Goal: Task Accomplishment & Management: Complete application form

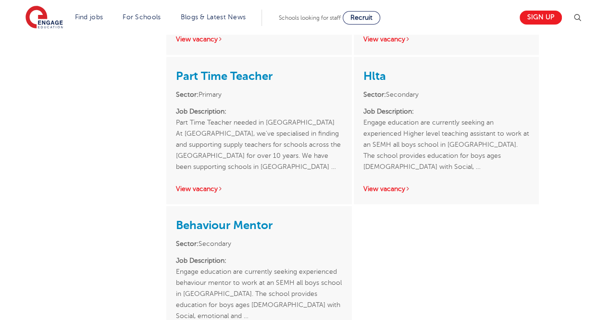
scroll to position [556, 0]
drag, startPoint x: 391, startPoint y: 171, endPoint x: 377, endPoint y: 190, distance: 23.4
click at [202, 186] on link "View vacancy" at bounding box center [199, 188] width 47 height 7
click at [385, 190] on link "View vacancy" at bounding box center [387, 188] width 47 height 7
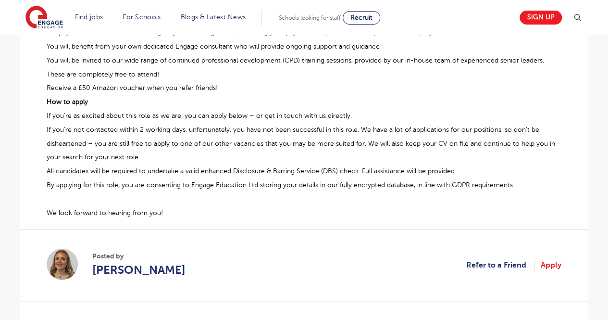
scroll to position [546, 0]
click at [560, 265] on link "Apply" at bounding box center [551, 264] width 21 height 13
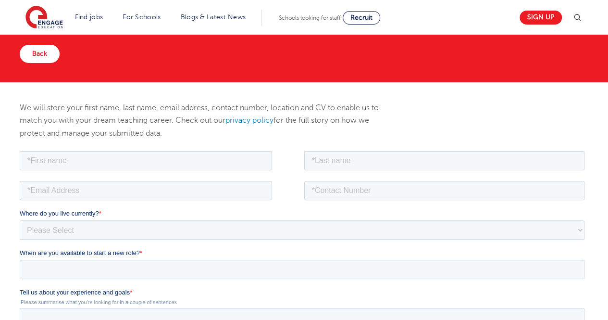
scroll to position [58, 0]
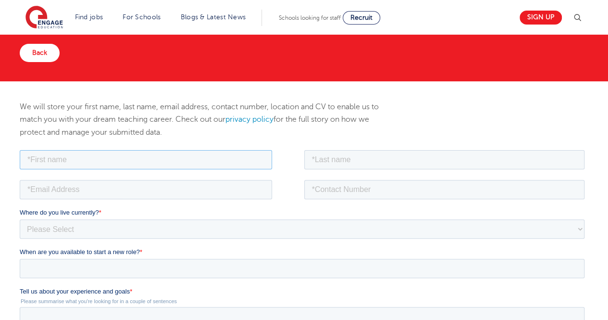
click at [169, 164] on input "text" at bounding box center [146, 159] width 253 height 19
type input "Aditi"
type input "Sharma"
type input "ads.sharma93@gmail.com"
type input "08586057233"
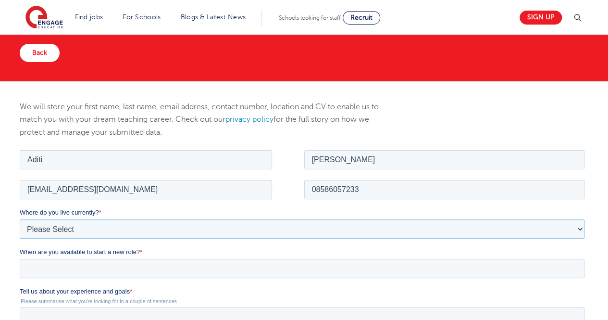
click at [106, 223] on select "Please Select UK Canada Ireland Australia New Zealand Europe USA South Africa J…" at bounding box center [302, 228] width 565 height 19
select select "Asia"
click at [20, 219] on select "Please Select [GEOGRAPHIC_DATA] [GEOGRAPHIC_DATA] [GEOGRAPHIC_DATA] [GEOGRAPHIC…" at bounding box center [302, 228] width 565 height 19
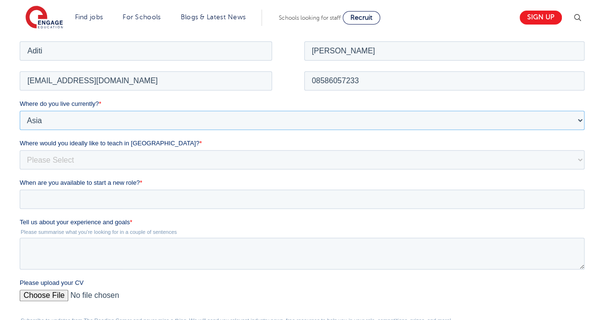
scroll to position [167, 0]
click at [116, 156] on select "Please Select I'm flexible! [GEOGRAPHIC_DATA] Any city in [GEOGRAPHIC_DATA] [GE…" at bounding box center [302, 158] width 565 height 19
select select "Urban- London"
click at [20, 149] on select "Please Select I'm flexible! London Any city in England Greater London/Home Coun…" at bounding box center [302, 158] width 565 height 19
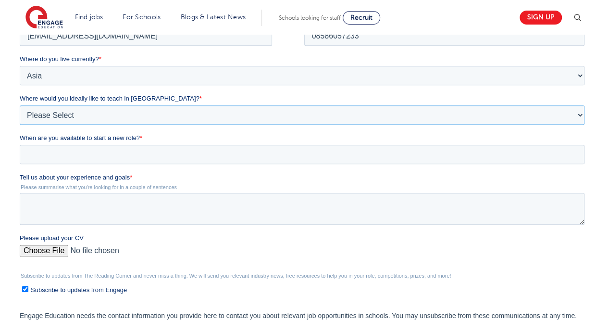
scroll to position [214, 0]
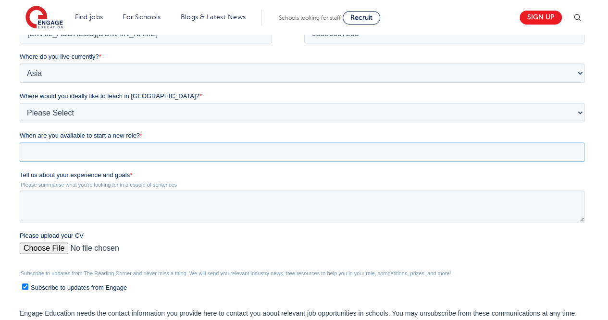
click at [116, 146] on input "When are you available to start a new role? *" at bounding box center [302, 151] width 565 height 19
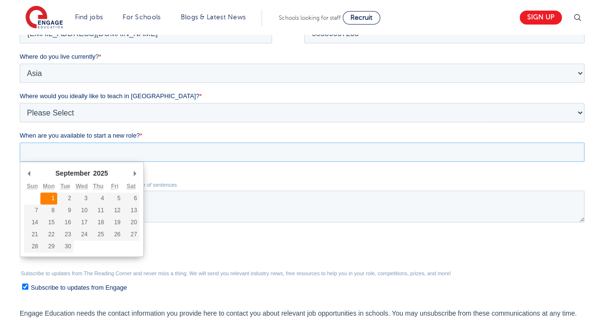
type div "2025-09-01"
type input "2025/09/01"
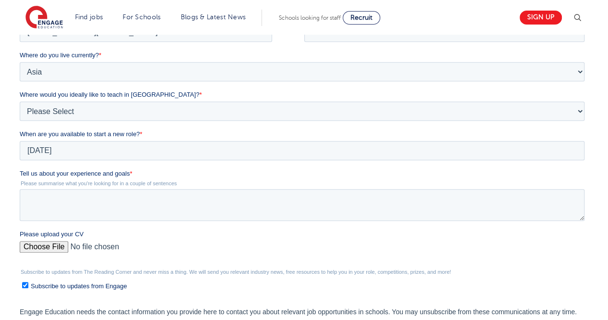
scroll to position [217, 0]
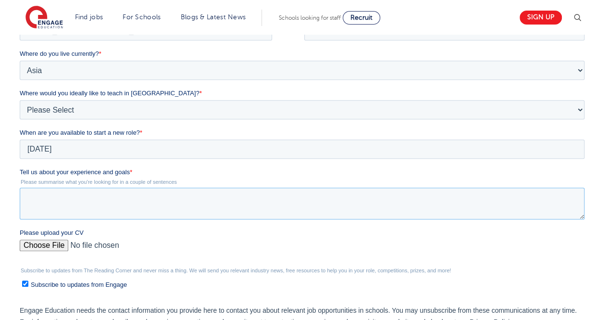
click at [49, 195] on textarea "Tell us about your experience and goals *" at bounding box center [302, 204] width 565 height 32
paste textarea "I have an experience of 2+ years in the field of education. With a passion towa…"
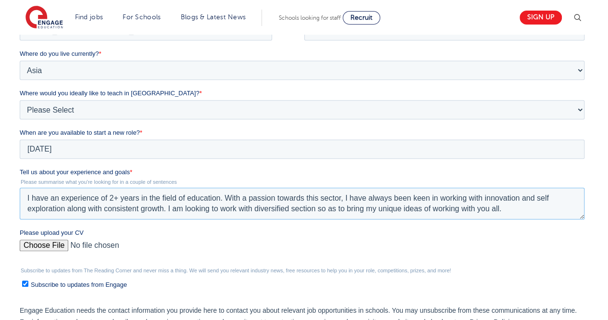
type textarea "I have an experience of 2+ years in the field of education. With a passion towa…"
click at [37, 245] on input "Please upload your CV" at bounding box center [302, 249] width 565 height 19
type input "C:\fakepath\RPS SEN RESUME UPDATED (2).pdf"
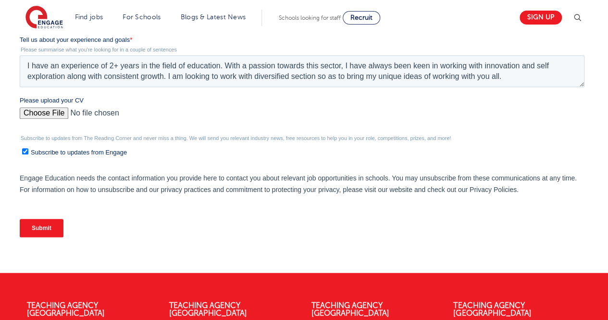
scroll to position [372, 0]
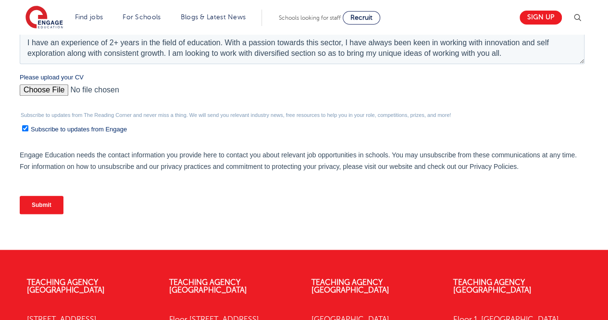
click at [49, 202] on input "Submit" at bounding box center [42, 205] width 44 height 18
click at [44, 202] on input "Submit" at bounding box center [42, 205] width 44 height 18
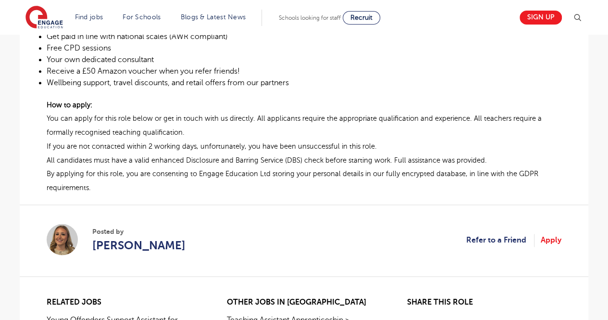
scroll to position [587, 0]
click at [555, 244] on link "Apply" at bounding box center [551, 239] width 21 height 13
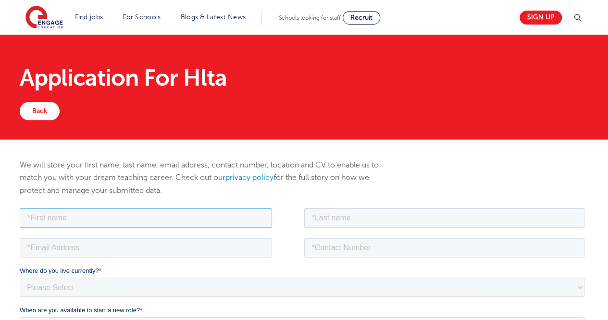
click at [194, 216] on input "text" at bounding box center [146, 217] width 253 height 19
type input "Aditi"
type input "Sharma"
type input "ads.sharma93@gmail.com"
type input "08586057233"
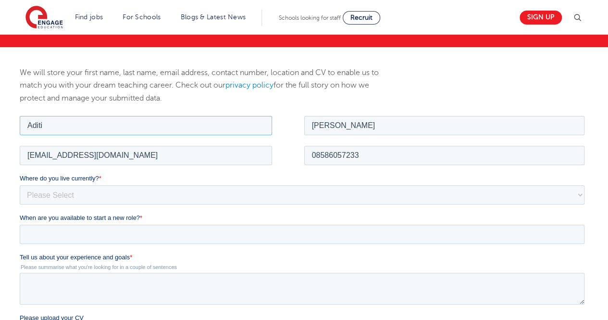
scroll to position [95, 0]
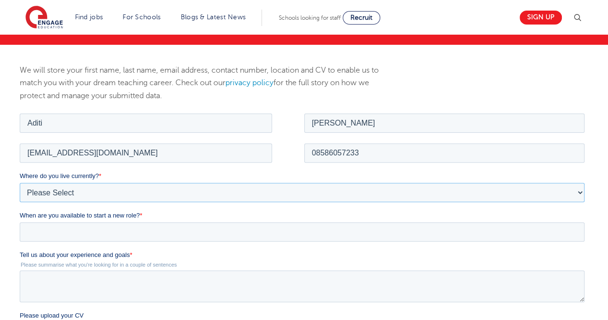
click at [166, 191] on select "Please Select UK Canada Ireland Australia New Zealand Europe USA South Africa J…" at bounding box center [302, 191] width 565 height 19
select select "Asia"
click at [20, 182] on select "Please Select UK Canada Ireland Australia New Zealand Europe USA South Africa J…" at bounding box center [302, 191] width 565 height 19
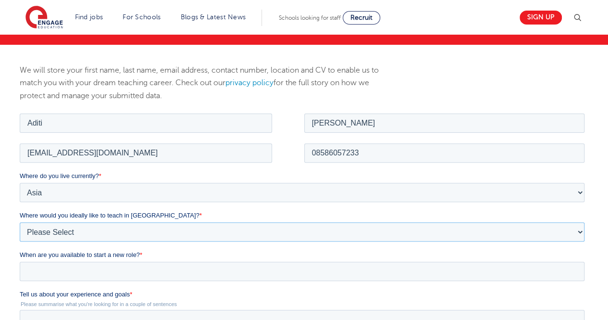
click at [127, 224] on select "Please Select I'm flexible! London Any city in England Greater London/Home Coun…" at bounding box center [302, 231] width 565 height 19
select select "Urban- London"
click at [20, 222] on select "Please Select I'm flexible! London Any city in England Greater London/Home Coun…" at bounding box center [302, 231] width 565 height 19
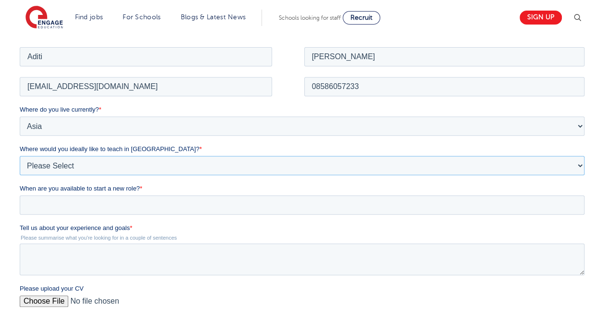
scroll to position [162, 0]
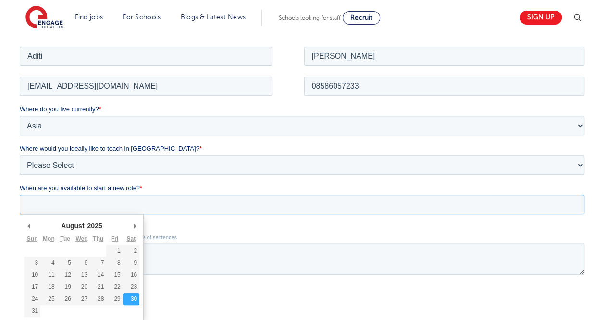
click at [136, 207] on input "When are you available to start a new role? *" at bounding box center [302, 203] width 565 height 19
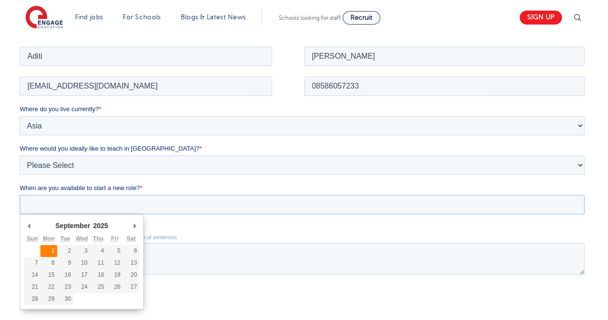
type div "2025-09-01"
type input "2025/09/01"
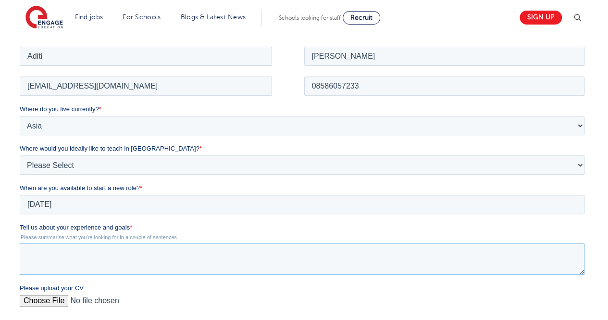
click at [98, 247] on textarea "Tell us about your experience and goals *" at bounding box center [302, 258] width 565 height 32
paste textarea "https://share.google/t64e6mX5xmam8BOTQ"
type textarea "https://share.google/t64e6mX5xmam8BOTQ"
click at [99, 258] on textarea "https://share.google/t64e6mX5xmam8BOTQ" at bounding box center [302, 258] width 565 height 32
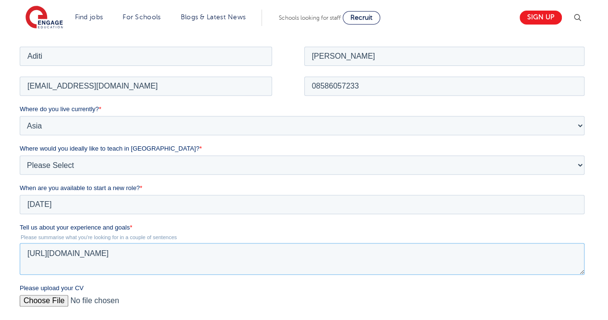
click at [99, 258] on textarea "https://share.google/t64e6mX5xmam8BOTQ" at bounding box center [302, 258] width 565 height 32
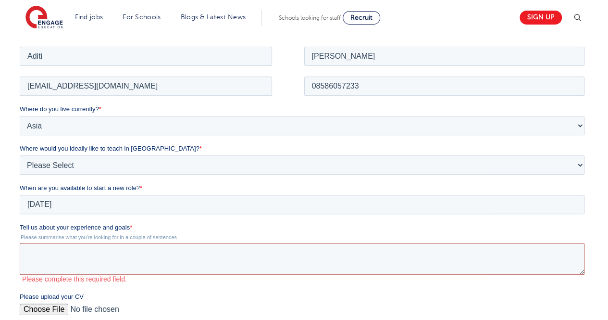
paste textarea "I have an experience of 2+ years in the field of education. With a passion towa…"
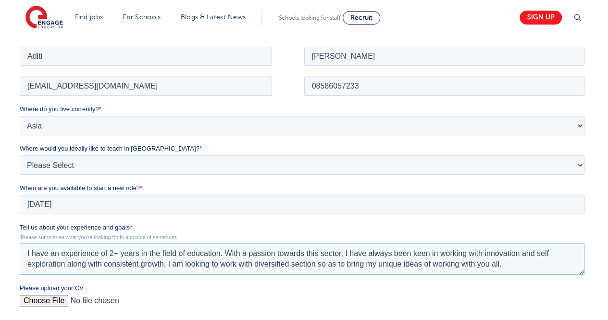
type textarea "I have an experience of 2+ years in the field of education. With a passion towa…"
click at [42, 300] on input "Please upload your CV" at bounding box center [302, 303] width 565 height 19
type input "C:\fakepath\RPS SEN RESUME UPDATED (2).pdf"
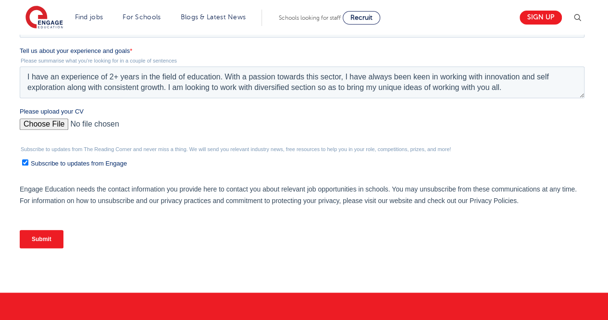
scroll to position [338, 0]
click at [42, 236] on input "Submit" at bounding box center [42, 239] width 44 height 18
click at [38, 240] on input "Submit" at bounding box center [42, 239] width 44 height 18
click at [43, 236] on input "Submit" at bounding box center [42, 239] width 44 height 18
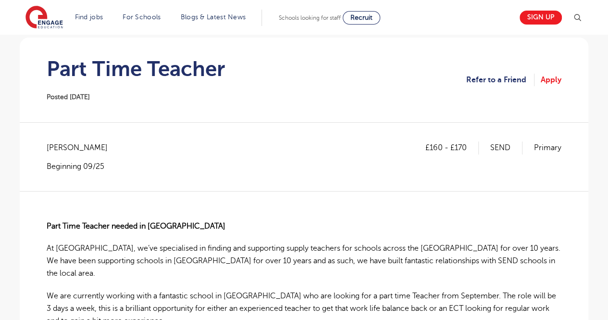
scroll to position [74, 0]
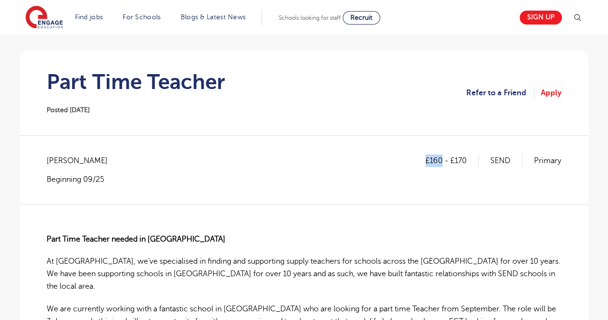
drag, startPoint x: 426, startPoint y: 160, endPoint x: 442, endPoint y: 160, distance: 15.4
click at [442, 160] on p "£160 - £170" at bounding box center [452, 160] width 53 height 13
copy p "£160"
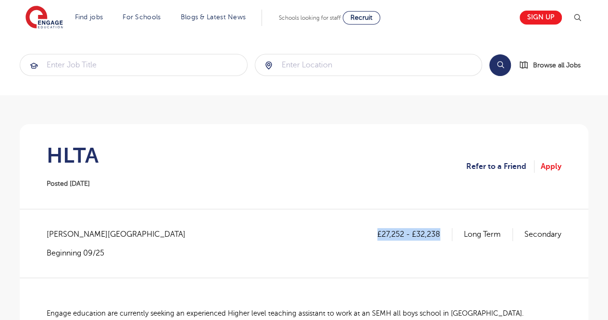
drag, startPoint x: 377, startPoint y: 232, endPoint x: 439, endPoint y: 234, distance: 61.6
click at [439, 234] on p "£27,252 - £32,238" at bounding box center [415, 234] width 75 height 13
click at [398, 236] on p "£27,252 - £32,238" at bounding box center [415, 234] width 75 height 13
drag, startPoint x: 402, startPoint y: 234, endPoint x: 382, endPoint y: 233, distance: 20.2
click at [382, 233] on p "£27,252 - £32,238" at bounding box center [415, 234] width 75 height 13
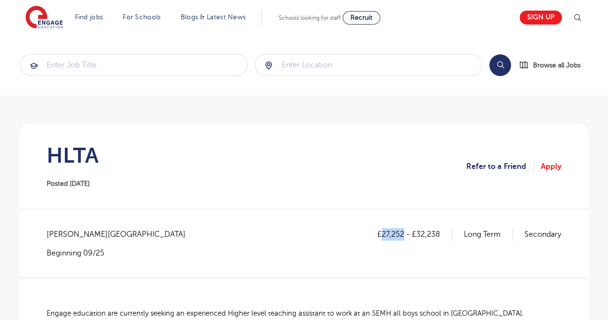
copy p "27,252"
drag, startPoint x: 417, startPoint y: 234, endPoint x: 439, endPoint y: 235, distance: 21.7
click at [439, 235] on p "£27,252 - £32,238" at bounding box center [415, 234] width 75 height 13
copy p "32,238"
click at [72, 278] on div at bounding box center [304, 278] width 569 height 0
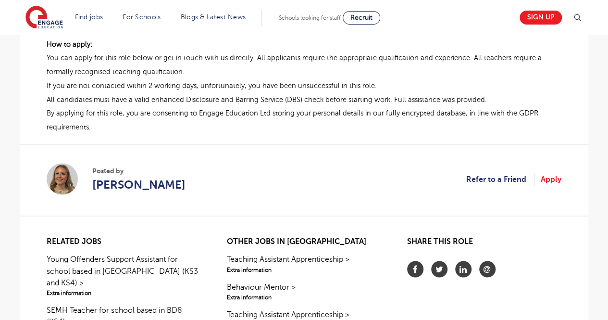
scroll to position [711, 0]
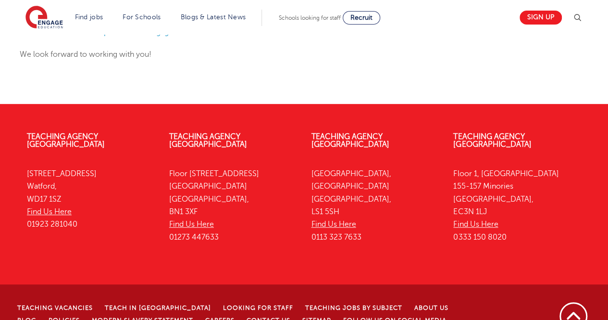
scroll to position [199, 0]
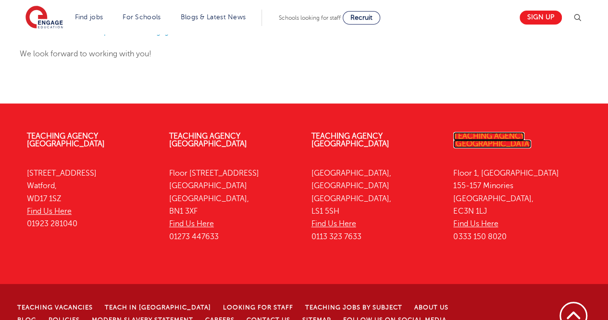
click at [484, 135] on link "Teaching Agency [GEOGRAPHIC_DATA]" at bounding box center [493, 140] width 78 height 16
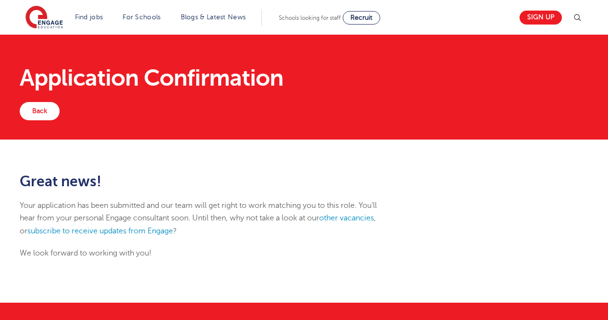
scroll to position [199, 0]
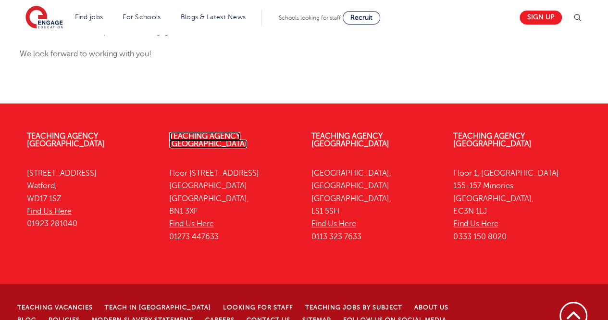
click at [225, 132] on link "Teaching Agency [GEOGRAPHIC_DATA]" at bounding box center [208, 140] width 78 height 16
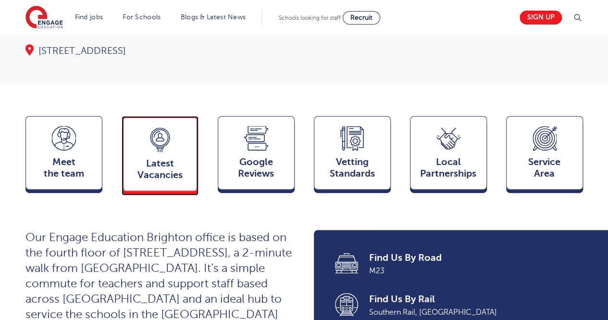
click at [164, 134] on div "Latest Vacancies Jobs" at bounding box center [160, 153] width 77 height 75
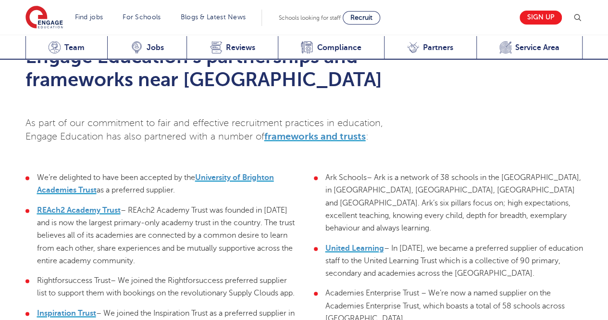
scroll to position [2347, 0]
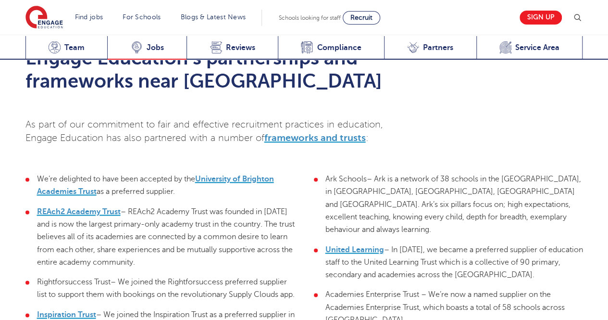
click at [171, 41] on div "Latest Vacancies Jobs" at bounding box center [146, 48] width 79 height 24
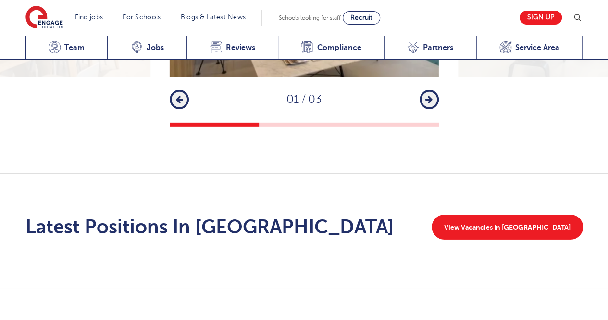
scroll to position [1450, 0]
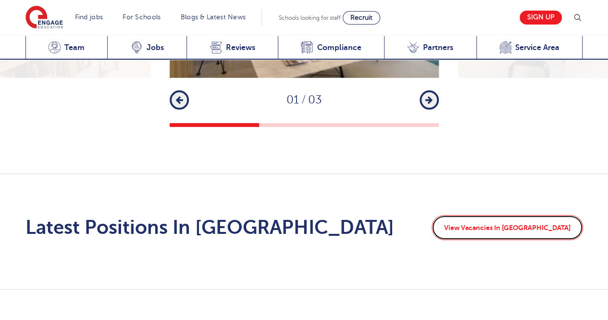
click at [504, 215] on link "View Vacancies In Brighton" at bounding box center [508, 227] width 152 height 25
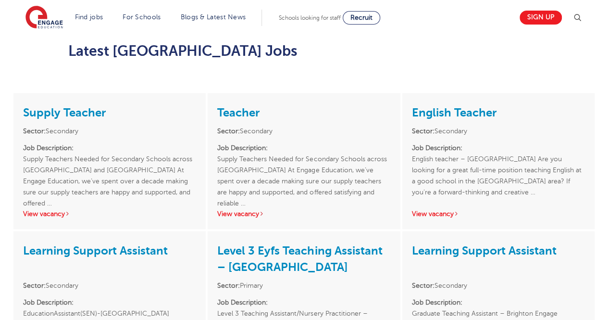
scroll to position [901, 0]
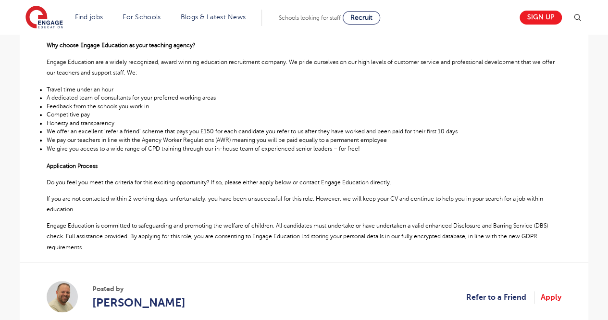
scroll to position [342, 0]
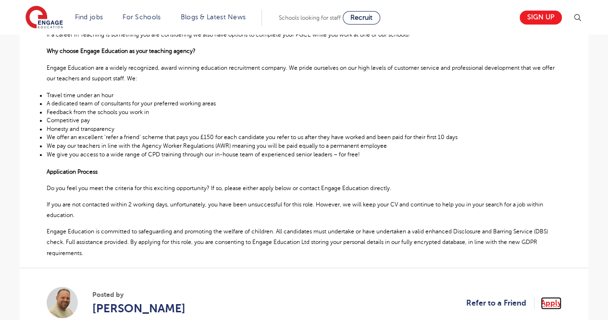
click at [546, 299] on link "Apply" at bounding box center [551, 303] width 21 height 13
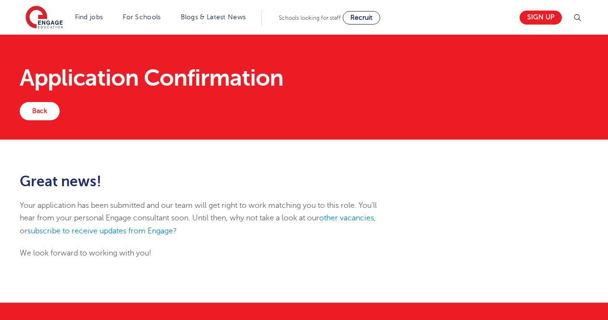
scroll to position [99, 0]
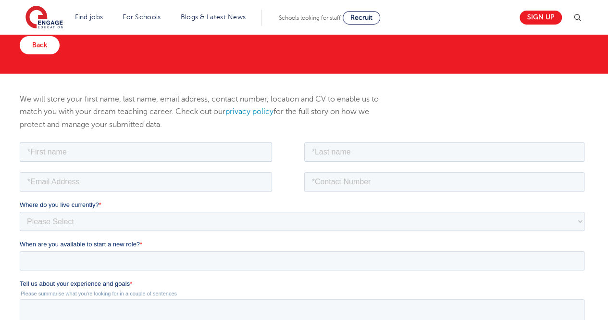
scroll to position [77, 0]
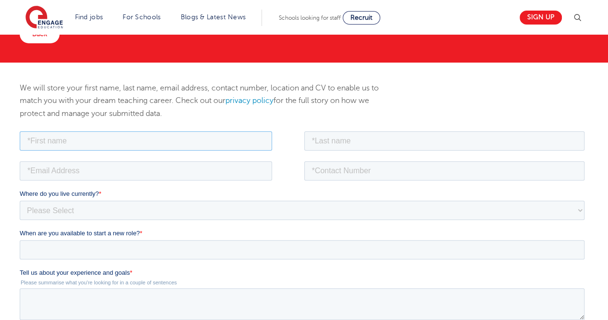
click at [202, 134] on input "text" at bounding box center [146, 140] width 253 height 19
type input "Aditi"
type input "Sharma"
type input "ads.sharma93@gmail.com"
type input "08586057233"
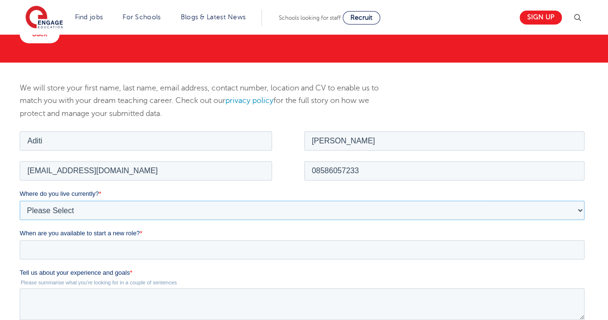
click at [96, 211] on select "Please Select UK Canada Ireland Australia New Zealand Europe USA South Africa J…" at bounding box center [302, 209] width 565 height 19
select select "Asia"
click at [20, 200] on select "Please Select UK Canada Ireland Australia New Zealand Europe USA South Africa J…" at bounding box center [302, 209] width 565 height 19
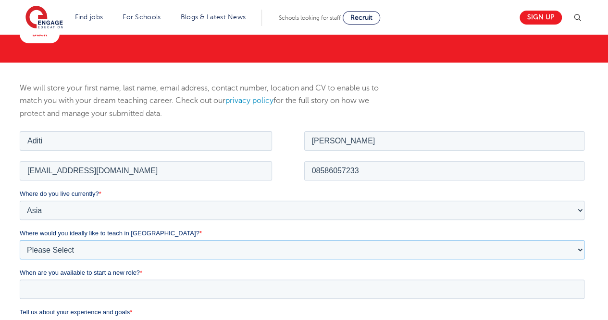
click at [63, 248] on select "Please Select I'm flexible! London Any city in England Greater London/Home Coun…" at bounding box center [302, 249] width 565 height 19
select select "Urban- London"
click at [20, 240] on select "Please Select I'm flexible! London Any city in England Greater London/Home Coun…" at bounding box center [302, 249] width 565 height 19
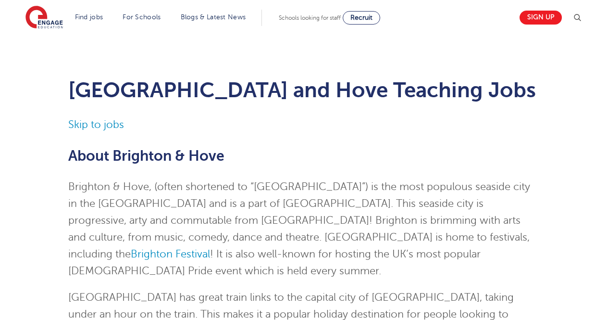
scroll to position [901, 0]
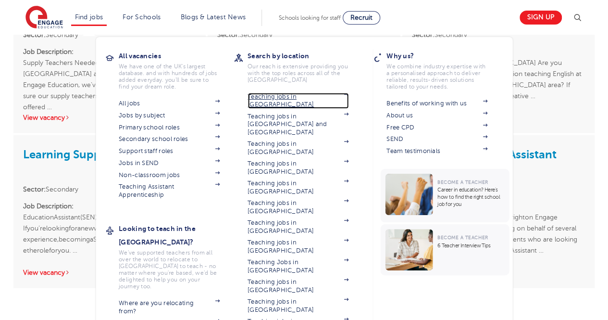
click at [314, 97] on link "Teaching jobs in [GEOGRAPHIC_DATA]" at bounding box center [298, 101] width 101 height 16
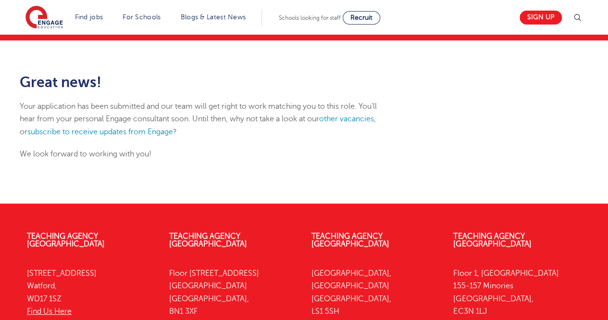
scroll to position [99, 0]
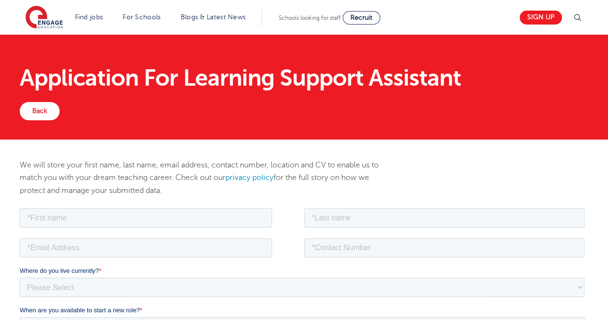
scroll to position [74, 0]
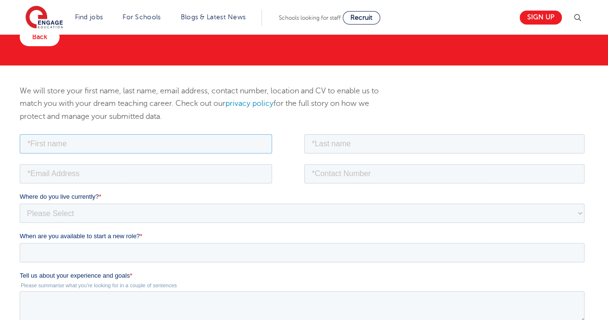
click at [228, 138] on input "text" at bounding box center [146, 143] width 253 height 19
type input "Aditi"
type input "Sharma"
type input "ads.sharma93@gmail.com"
type input "08586057233"
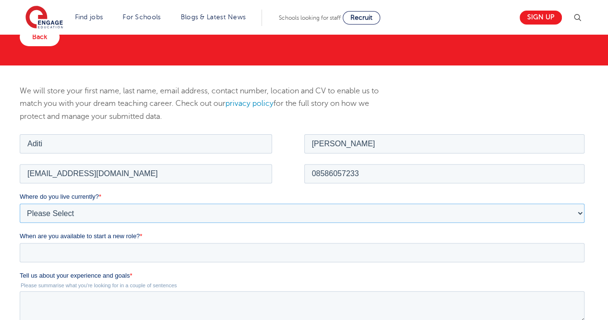
click at [102, 211] on select "Please Select UK Canada Ireland Australia New Zealand Europe USA South Africa J…" at bounding box center [302, 212] width 565 height 19
select select "Asia"
click at [20, 203] on select "Please Select UK Canada Ireland Australia New Zealand Europe USA South Africa J…" at bounding box center [302, 212] width 565 height 19
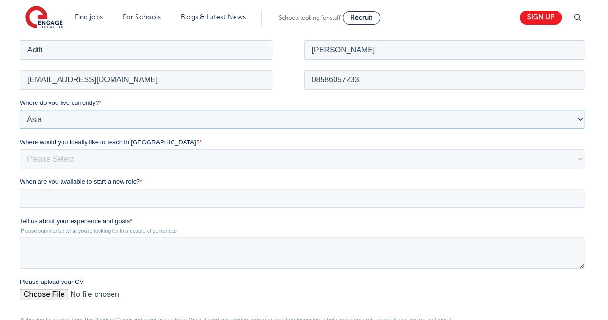
scroll to position [168, 0]
click at [101, 159] on select "Please Select I'm flexible! London Any city in England Greater London/Home Coun…" at bounding box center [302, 157] width 565 height 19
select select "Urban- London"
click at [20, 148] on select "Please Select I'm flexible! London Any city in England Greater London/Home Coun…" at bounding box center [302, 157] width 565 height 19
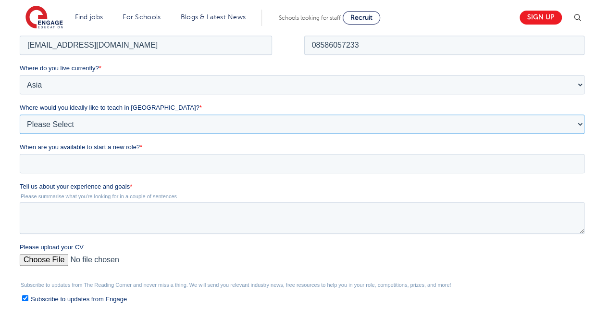
scroll to position [204, 0]
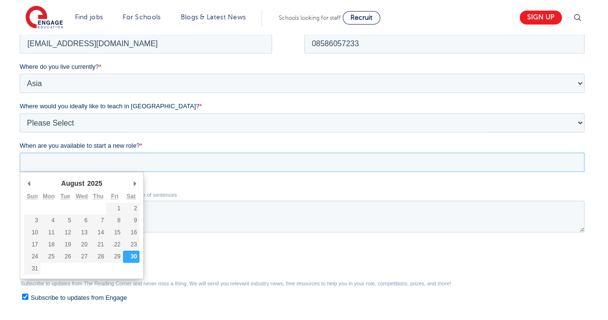
click at [78, 153] on input "When are you available to start a new role? *" at bounding box center [302, 161] width 565 height 19
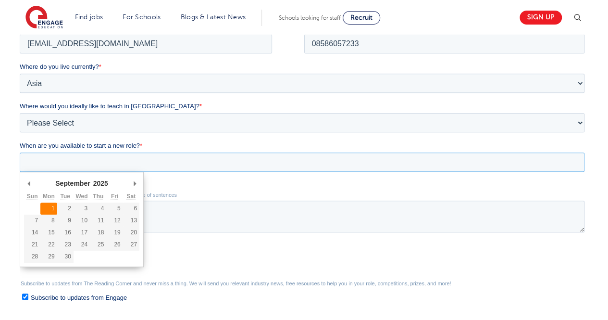
type div "2025-09-01"
type input "2025/09/01"
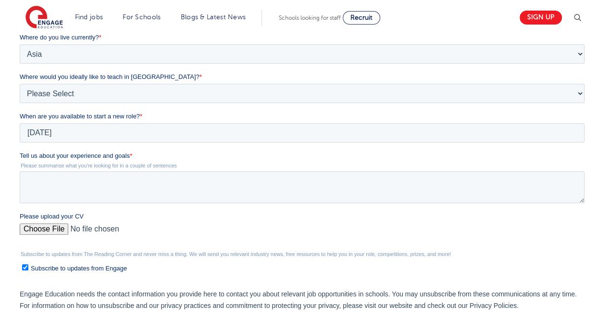
scroll to position [234, 0]
click at [54, 194] on textarea "Tell us about your experience and goals *" at bounding box center [302, 187] width 565 height 32
paste textarea "I have an experience of 2+ years in the field of education. With a passion towa…"
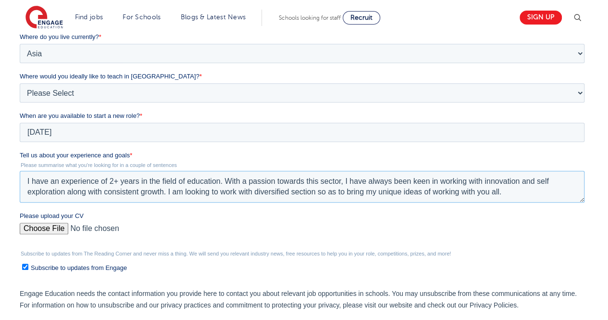
type textarea "I have an experience of 2+ years in the field of education. With a passion towa…"
click at [28, 234] on input "Please upload your CV" at bounding box center [302, 232] width 565 height 19
type input "C:\fakepath\RPS SEN RESUME UPDATED (2).pdf"
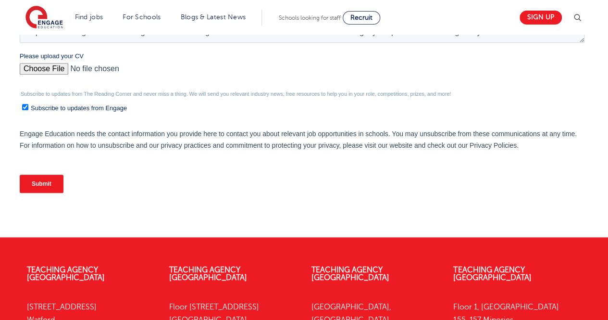
scroll to position [394, 0]
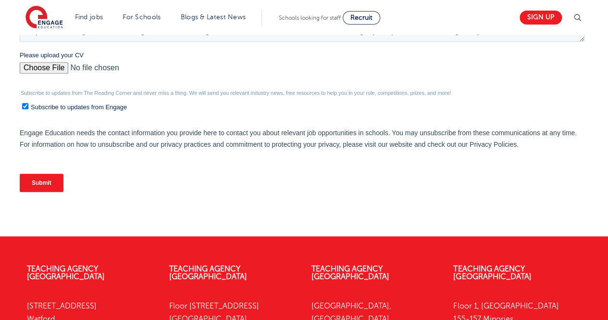
click at [43, 177] on input "Submit" at bounding box center [42, 183] width 44 height 18
click at [39, 183] on input "Submit" at bounding box center [42, 183] width 44 height 18
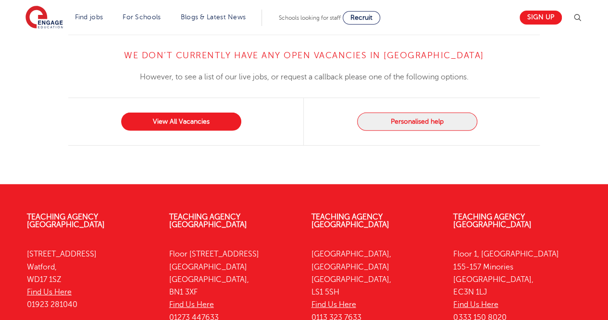
scroll to position [1041, 0]
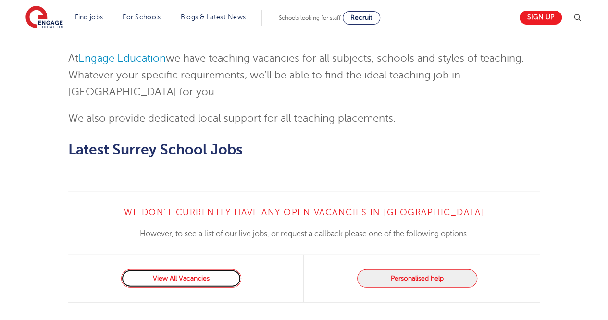
click at [214, 269] on link "View All Vacancies" at bounding box center [181, 278] width 120 height 18
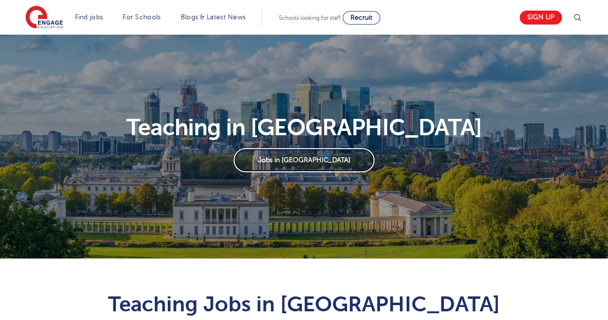
click at [276, 155] on link "Jobs in London" at bounding box center [304, 160] width 141 height 24
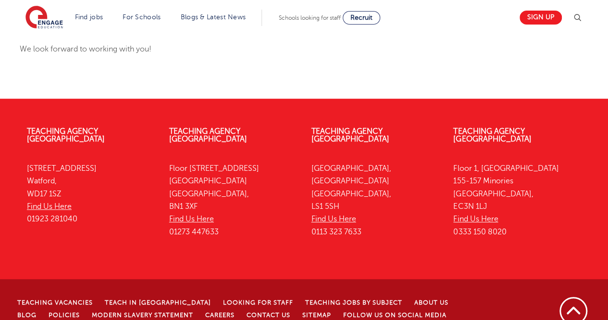
scroll to position [220, 0]
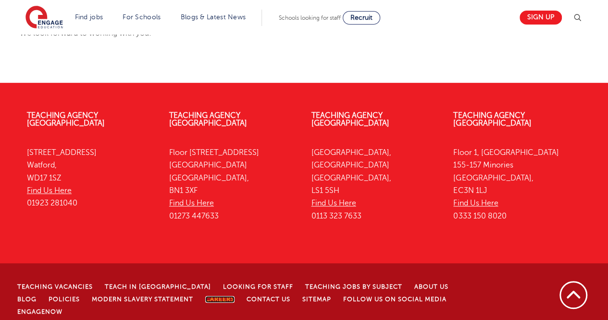
click at [205, 296] on link "Careers" at bounding box center [219, 299] width 29 height 7
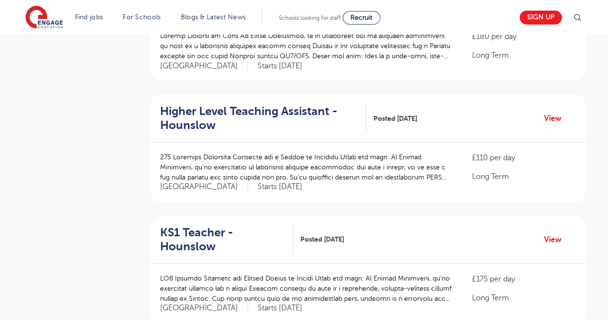
scroll to position [522, 0]
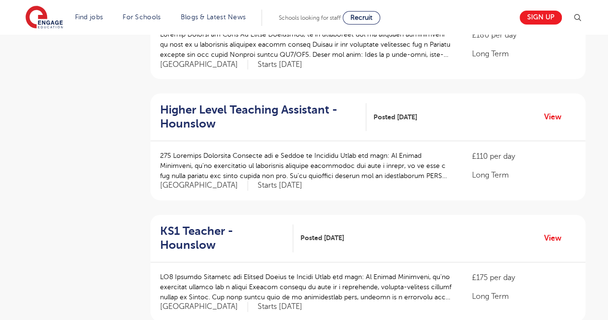
click at [79, 209] on aside "Filters Start Date County London 681 Hertfordshire 150 Leeds 35 Kirklees 17 Eas…" at bounding box center [76, 245] width 106 height 1307
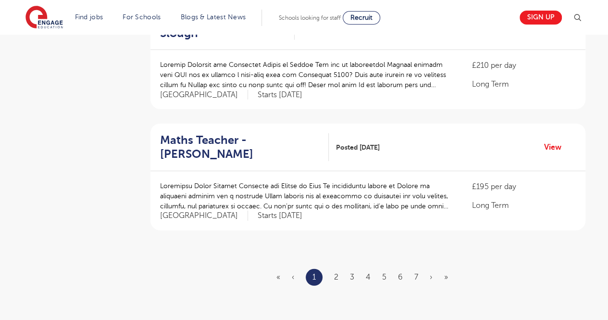
scroll to position [1098, 0]
click at [336, 272] on link "2" at bounding box center [336, 276] width 4 height 9
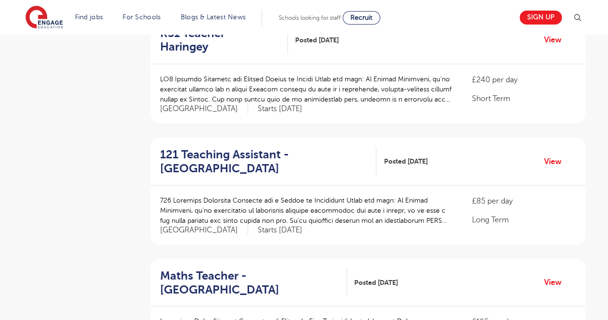
scroll to position [842, 0]
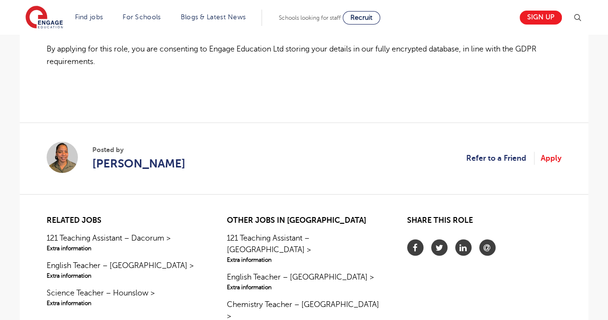
scroll to position [779, 0]
click at [549, 161] on link "Apply" at bounding box center [551, 157] width 21 height 13
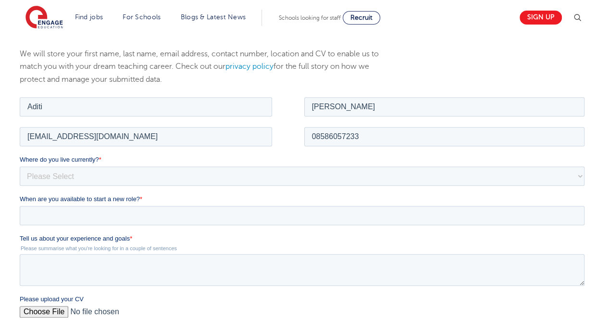
select select "Asia"
click at [20, 166] on select "Please Select [GEOGRAPHIC_DATA] [GEOGRAPHIC_DATA] [GEOGRAPHIC_DATA] [GEOGRAPHIC…" at bounding box center [302, 175] width 565 height 19
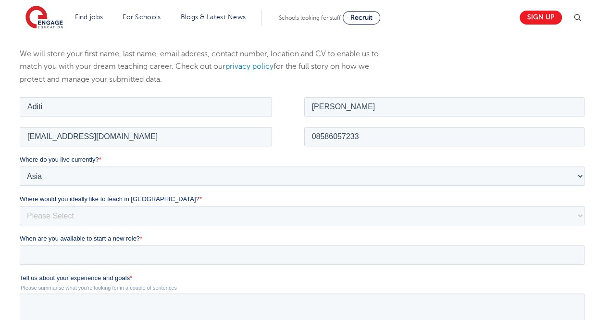
click at [96, 123] on fieldset "[PERSON_NAME]" at bounding box center [304, 110] width 569 height 30
click at [98, 218] on select "Please Select I'm flexible! [GEOGRAPHIC_DATA] Any city in [GEOGRAPHIC_DATA] [GE…" at bounding box center [302, 214] width 565 height 19
select select "Urban- London"
click at [20, 205] on select "Please Select I'm flexible! London Any city in England Greater London/Home Coun…" at bounding box center [302, 214] width 565 height 19
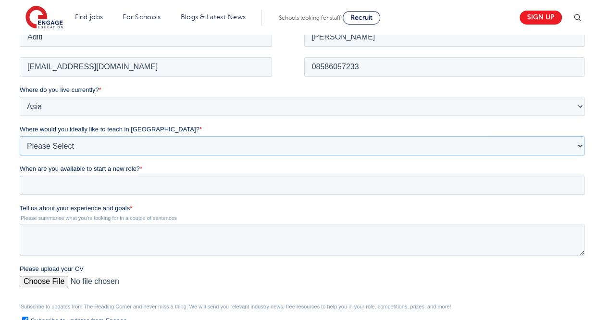
scroll to position [205, 0]
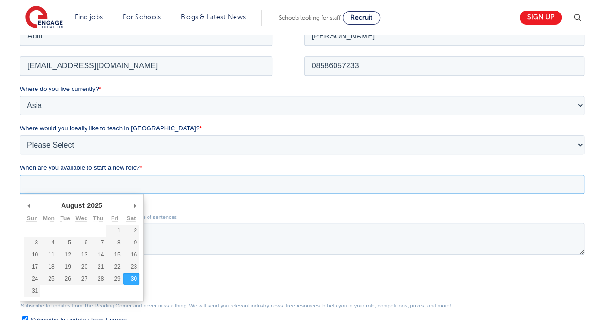
click at [118, 177] on input "When are you available to start a new role? *" at bounding box center [302, 183] width 565 height 19
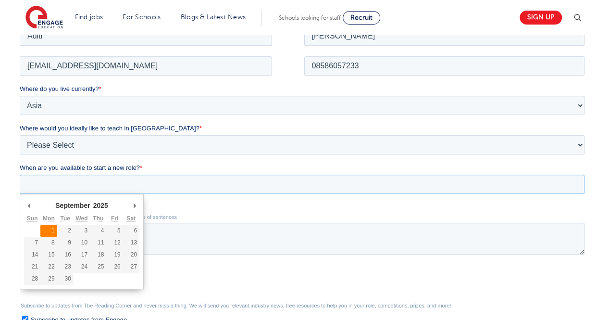
type div "2025-09-01"
type input "2025/09/01"
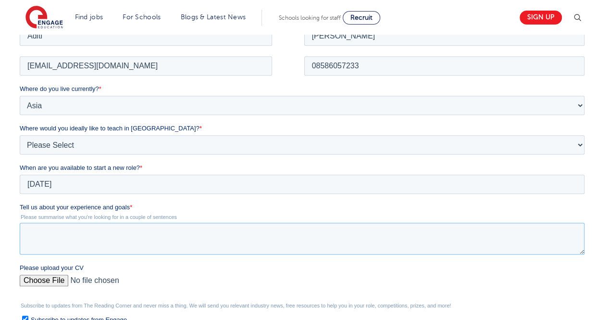
click at [50, 225] on textarea "Tell us about your experience and goals *" at bounding box center [302, 238] width 565 height 32
paste textarea "I have an experience of 2+ years in the field of education. With a passion towa…"
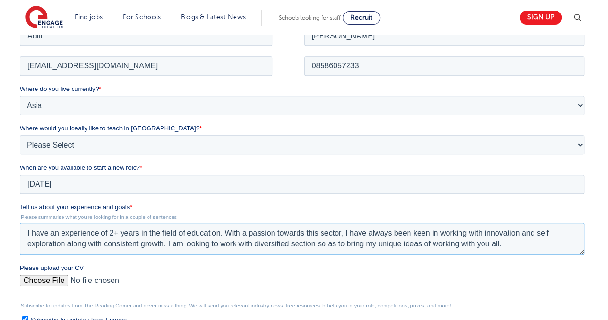
type textarea "I have an experience of 2+ years in the field of education. With a passion towa…"
click at [51, 279] on input "Please upload your CV" at bounding box center [302, 283] width 565 height 19
type input "C:\fakepath\RPS SEN RESUME UPDATED (2).pdf"
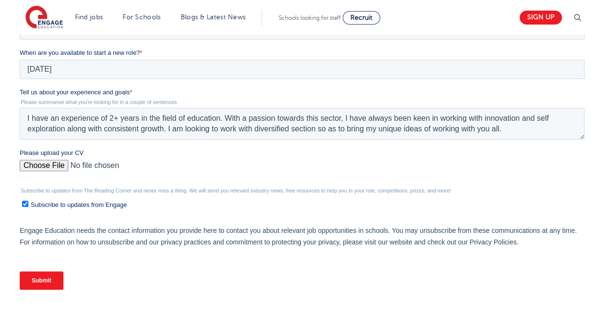
scroll to position [320, 0]
click at [34, 281] on input "Submit" at bounding box center [42, 280] width 44 height 18
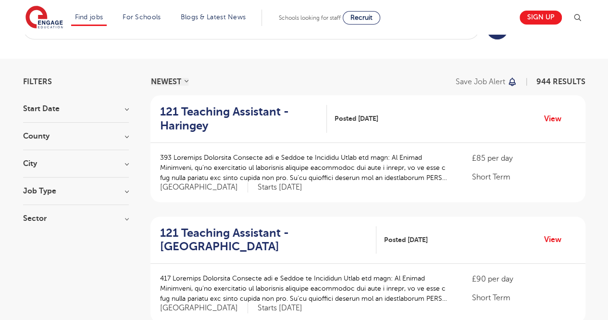
scroll to position [38, 0]
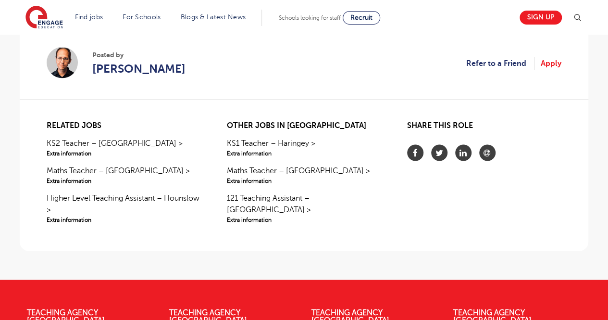
scroll to position [877, 0]
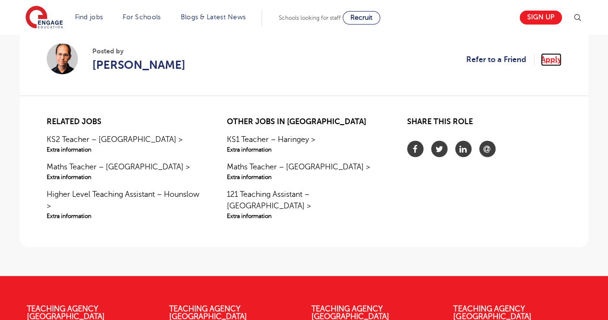
click at [547, 53] on link "Apply" at bounding box center [551, 59] width 21 height 13
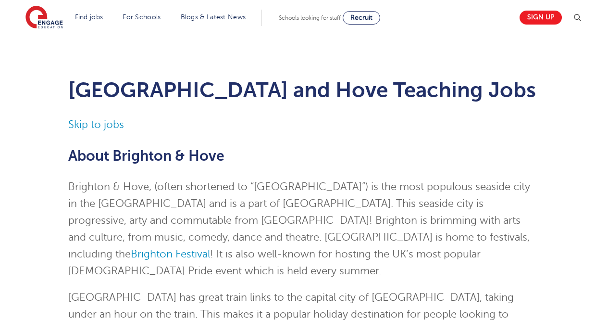
scroll to position [901, 0]
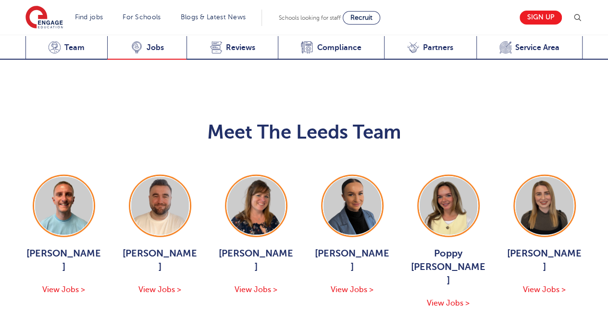
scroll to position [1065, 0]
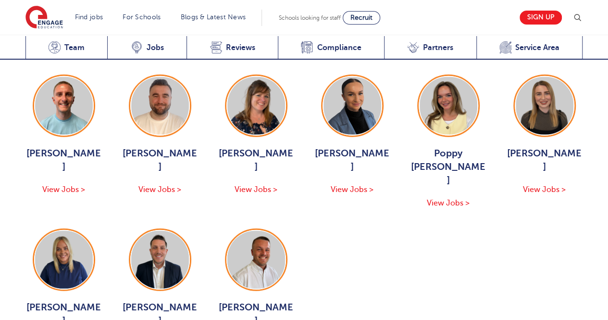
scroll to position [1095, 0]
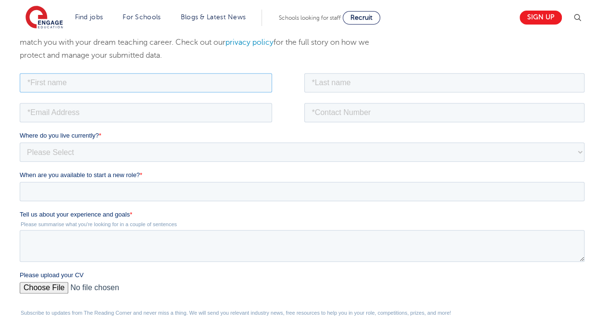
click at [212, 77] on input "text" at bounding box center [146, 82] width 253 height 19
type input "Aditi"
type input "Sharma"
type input "ads.sharma93@gmail.com"
type input "08586057233"
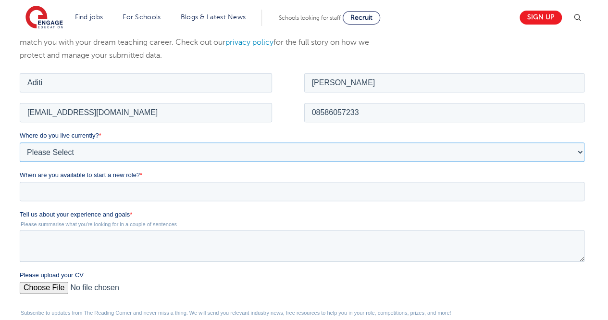
click at [116, 148] on select "Please Select UK Canada Ireland Australia New Zealand Europe USA South Africa J…" at bounding box center [302, 151] width 565 height 19
select select "Asia"
click at [20, 142] on select "Please Select UK Canada Ireland Australia New Zealand Europe USA South Africa J…" at bounding box center [302, 151] width 565 height 19
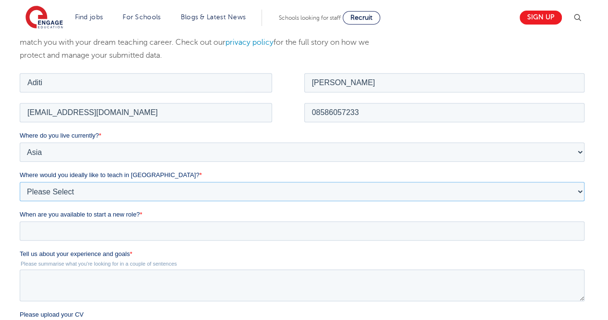
click at [100, 187] on select "Please Select I'm flexible! London Any city in England Greater London/Home Coun…" at bounding box center [302, 190] width 565 height 19
select select "Flexible"
click at [20, 181] on select "Please Select I'm flexible! London Any city in England Greater London/Home Coun…" at bounding box center [302, 190] width 565 height 19
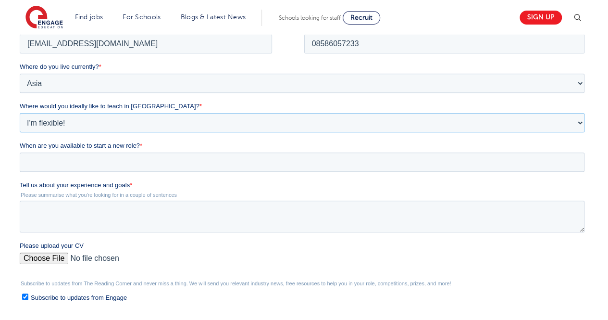
scroll to position [228, 0]
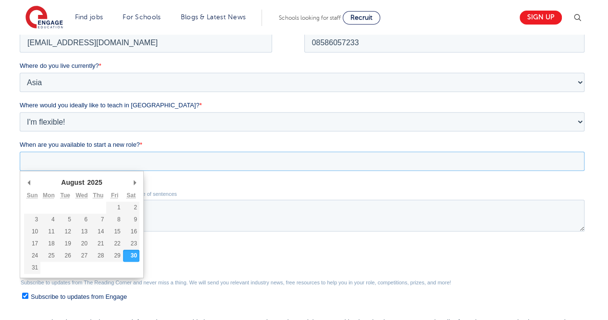
click at [117, 161] on input "When are you available to start a new role? *" at bounding box center [302, 160] width 565 height 19
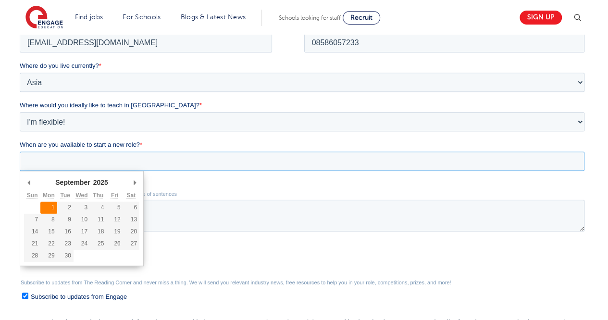
type div "2025-09-01"
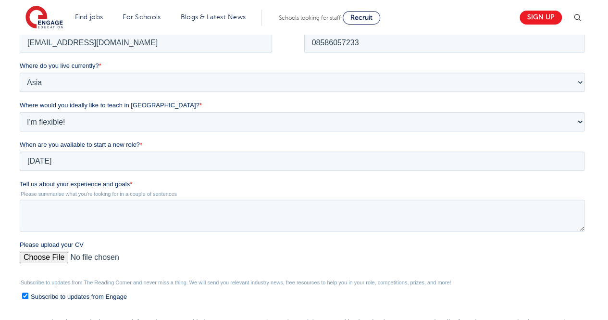
type input "2025/09/01"
click at [63, 208] on textarea "Tell us about your experience and goals *" at bounding box center [302, 215] width 565 height 32
click at [346, 224] on textarea "Tell us about your experience and goals *" at bounding box center [302, 215] width 565 height 32
paste textarea "I have an experience of 2+ years in the field of education. With a passion towa…"
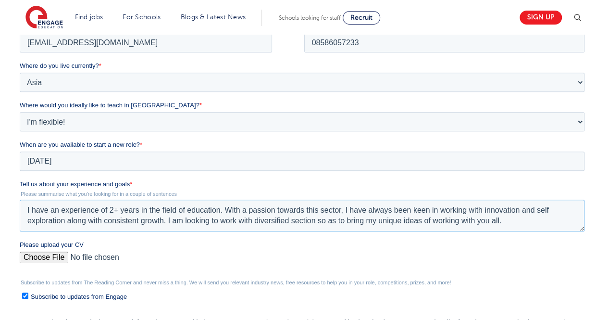
type textarea "I have an experience of 2+ years in the field of education. With a passion towa…"
drag, startPoint x: 62, startPoint y: 249, endPoint x: 62, endPoint y: 256, distance: 7.2
click at [62, 256] on div "Please upload your CV" at bounding box center [304, 255] width 569 height 31
click at [62, 256] on input "Please upload your CV" at bounding box center [302, 260] width 565 height 19
type input "C:\fakepath\RPS SEN RESUME UPDATED (2).pdf"
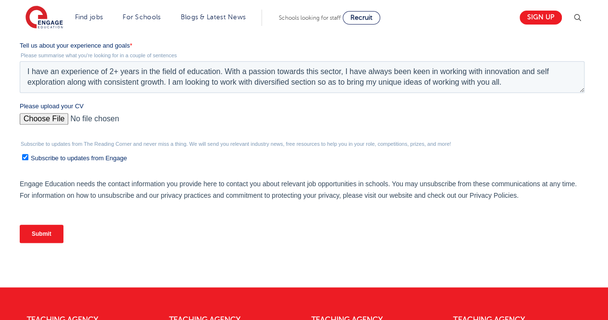
scroll to position [367, 0]
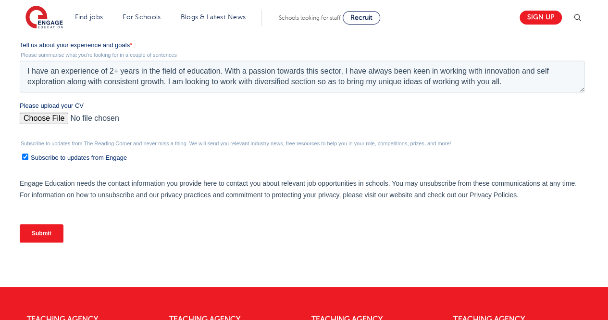
click at [38, 238] on input "Submit" at bounding box center [42, 233] width 44 height 18
click at [39, 232] on input "Submit" at bounding box center [42, 233] width 44 height 18
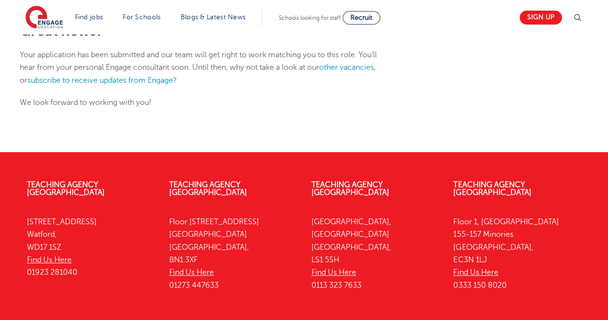
scroll to position [220, 0]
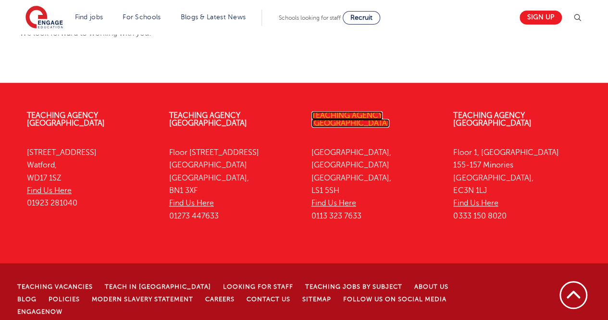
click at [358, 119] on link "Teaching Agency [GEOGRAPHIC_DATA]" at bounding box center [351, 119] width 78 height 16
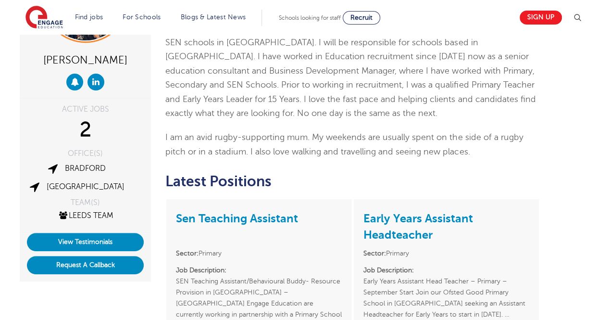
scroll to position [247, 0]
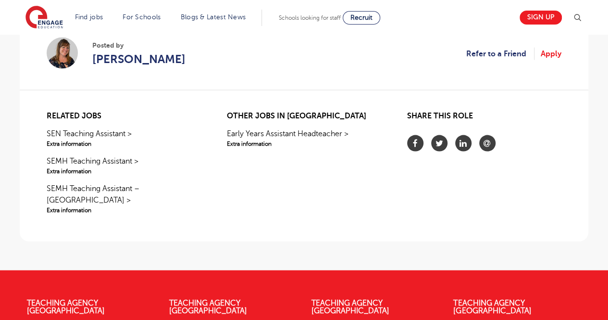
scroll to position [968, 0]
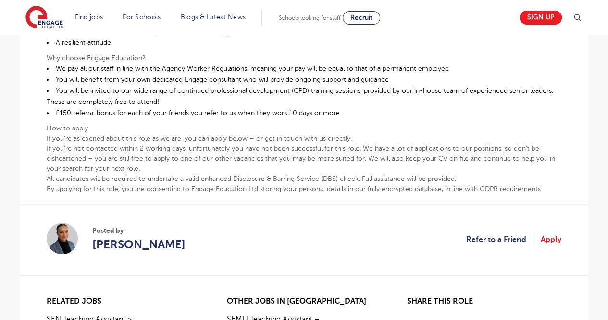
scroll to position [468, 0]
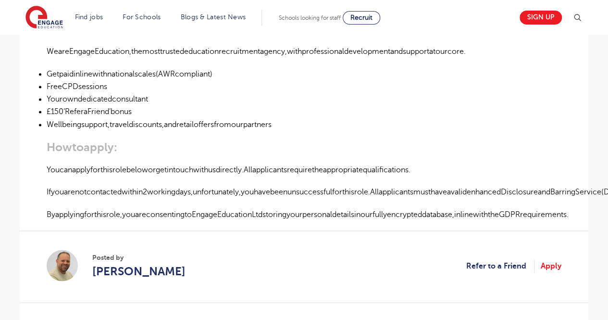
scroll to position [596, 0]
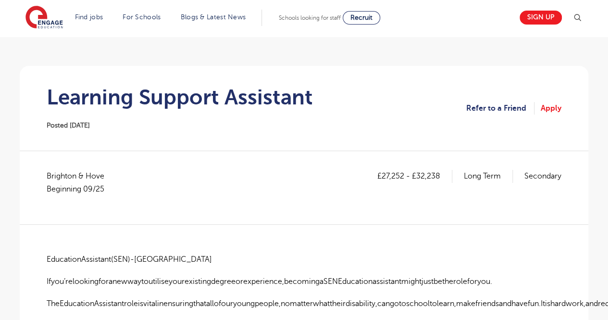
scroll to position [57, 0]
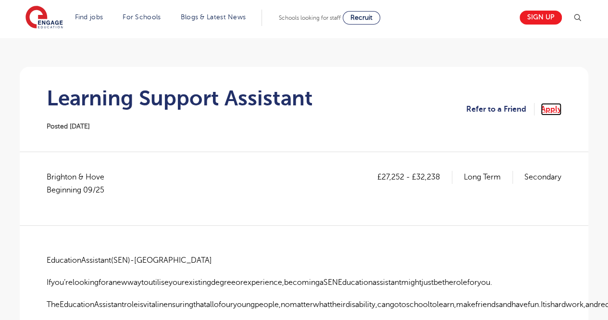
click at [554, 106] on link "Apply" at bounding box center [551, 109] width 21 height 13
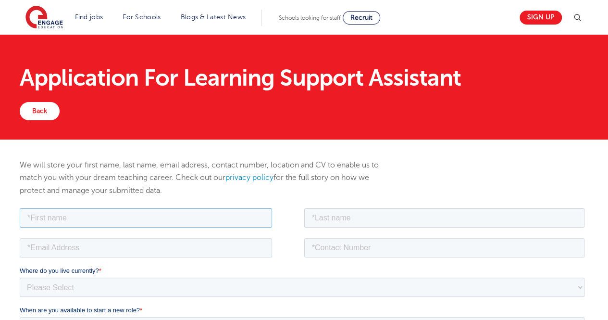
click at [185, 211] on input "text" at bounding box center [146, 217] width 253 height 19
type input "Aditi"
type input "Sharma"
type input "ads.sharma93@gmail.com"
type input "08586057233"
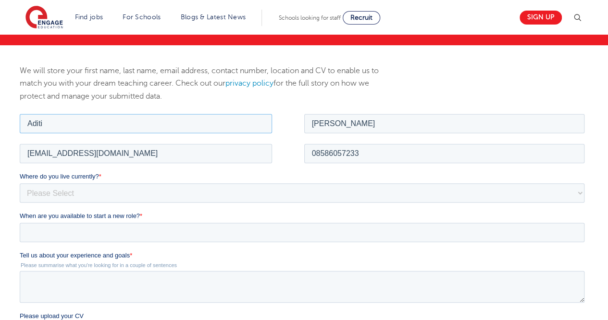
scroll to position [120, 0]
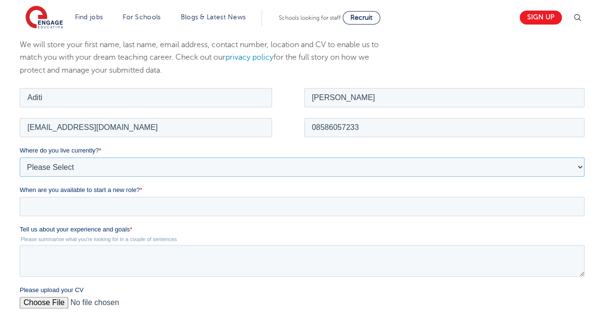
drag, startPoint x: 148, startPoint y: 164, endPoint x: 36, endPoint y: 108, distance: 126.0
click at [36, 108] on form "Job Position Job Sector Job ID Job Number Job Owner Aditi Sharma ads.sharma93@g…" at bounding box center [304, 260] width 569 height 349
select select "Asia"
click at [20, 157] on select "Please Select UK Canada Ireland Australia New Zealand Europe USA South Africa J…" at bounding box center [302, 166] width 565 height 19
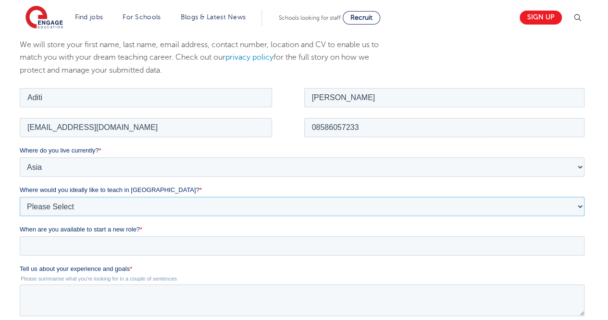
click at [65, 200] on select "Please Select I'm flexible! London Any city in England Greater London/Home Coun…" at bounding box center [302, 205] width 565 height 19
select select "Flexible"
click at [20, 196] on select "Please Select I'm flexible! London Any city in England Greater London/Home Coun…" at bounding box center [302, 205] width 565 height 19
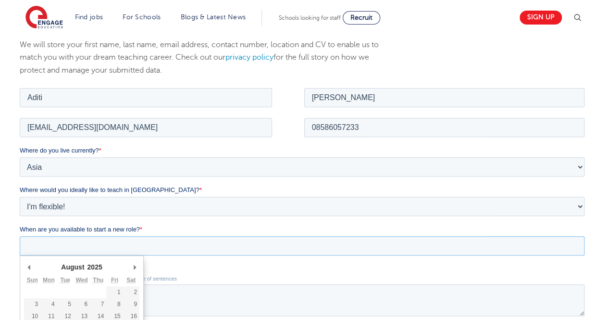
click at [72, 240] on input "When are you available to start a new role? *" at bounding box center [302, 245] width 565 height 19
type div "2025-09-01"
type input "2025/09/01"
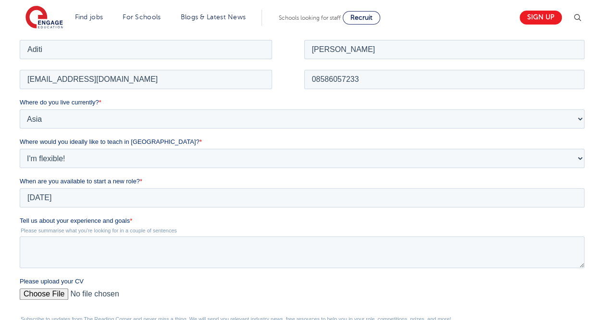
scroll to position [188, 0]
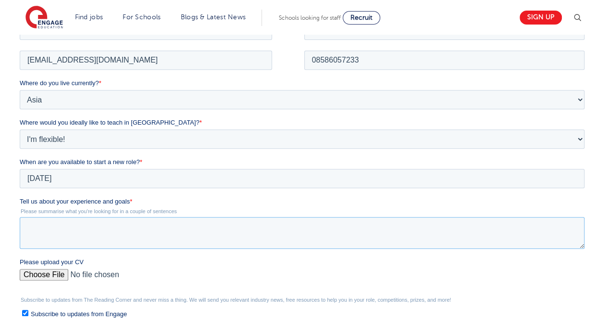
click at [91, 220] on textarea "Tell us about your experience and goals *" at bounding box center [302, 232] width 565 height 32
paste textarea "I have an experience of 2+ years in the field of education. With a passion towa…"
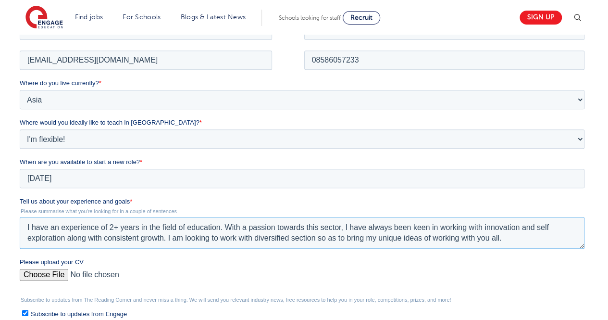
type textarea "I have an experience of 2+ years in the field of education. With a passion towa…"
click at [50, 276] on input "Please upload your CV" at bounding box center [302, 277] width 565 height 19
type input "C:\fakepath\RPS SEN RESUME UPDATED (2).pdf"
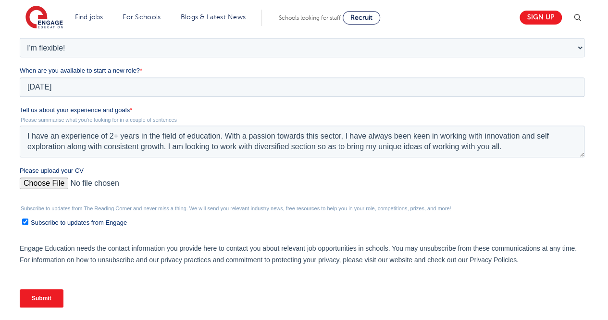
click at [41, 297] on input "Submit" at bounding box center [42, 298] width 44 height 18
